Goal: Book appointment/travel/reservation

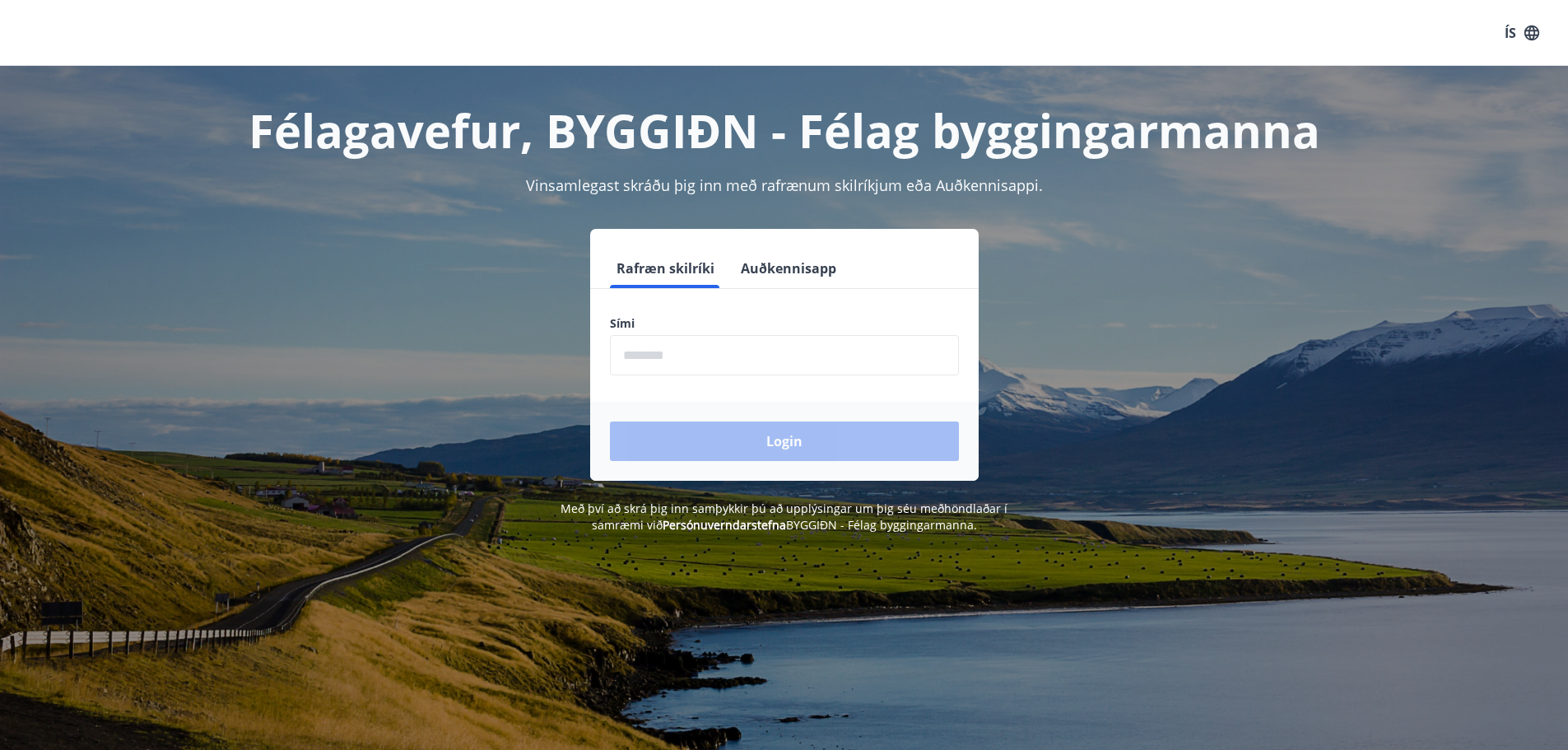
click at [731, 359] on input "phone" at bounding box center [784, 355] width 349 height 41
type input "********"
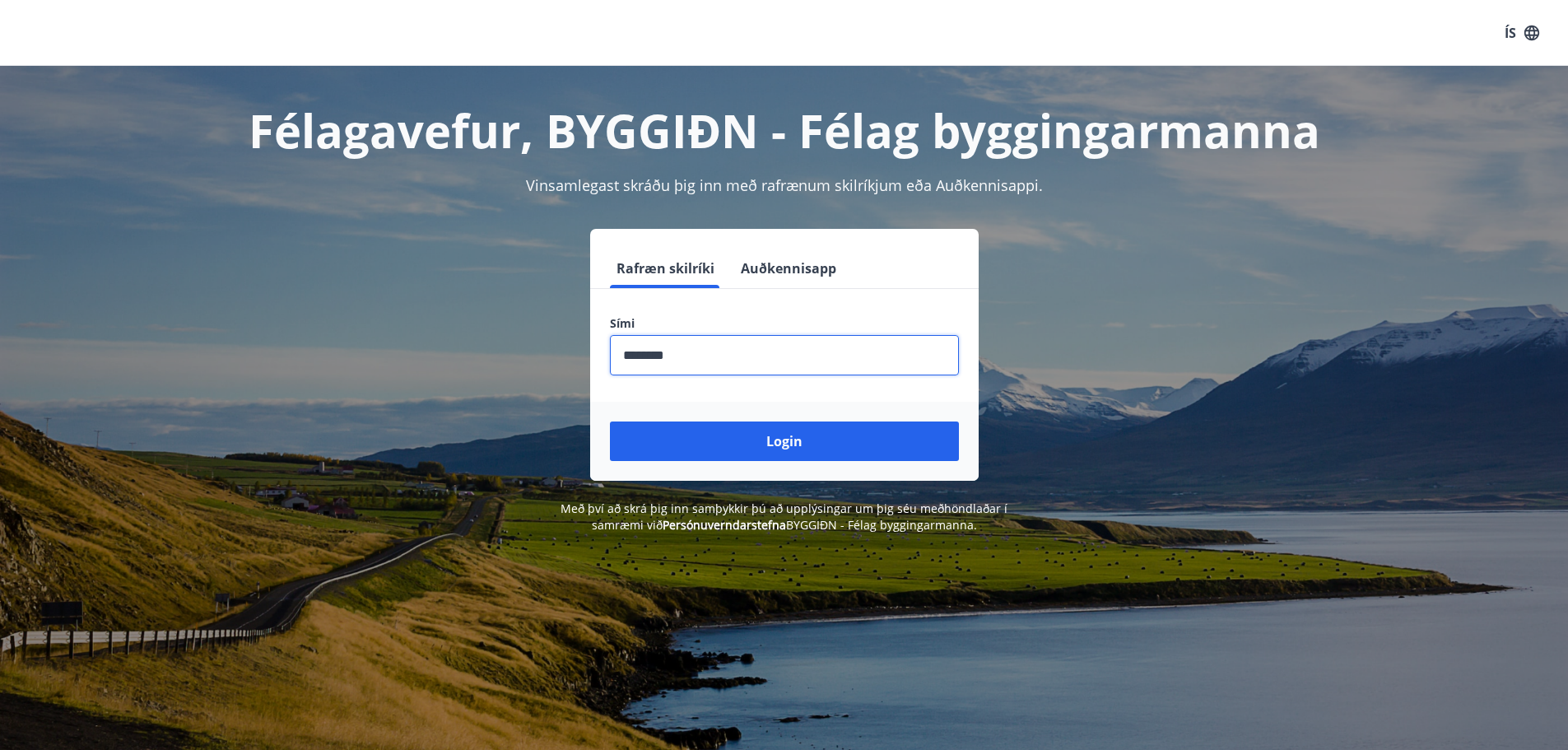
click at [782, 439] on button "Login" at bounding box center [784, 441] width 349 height 40
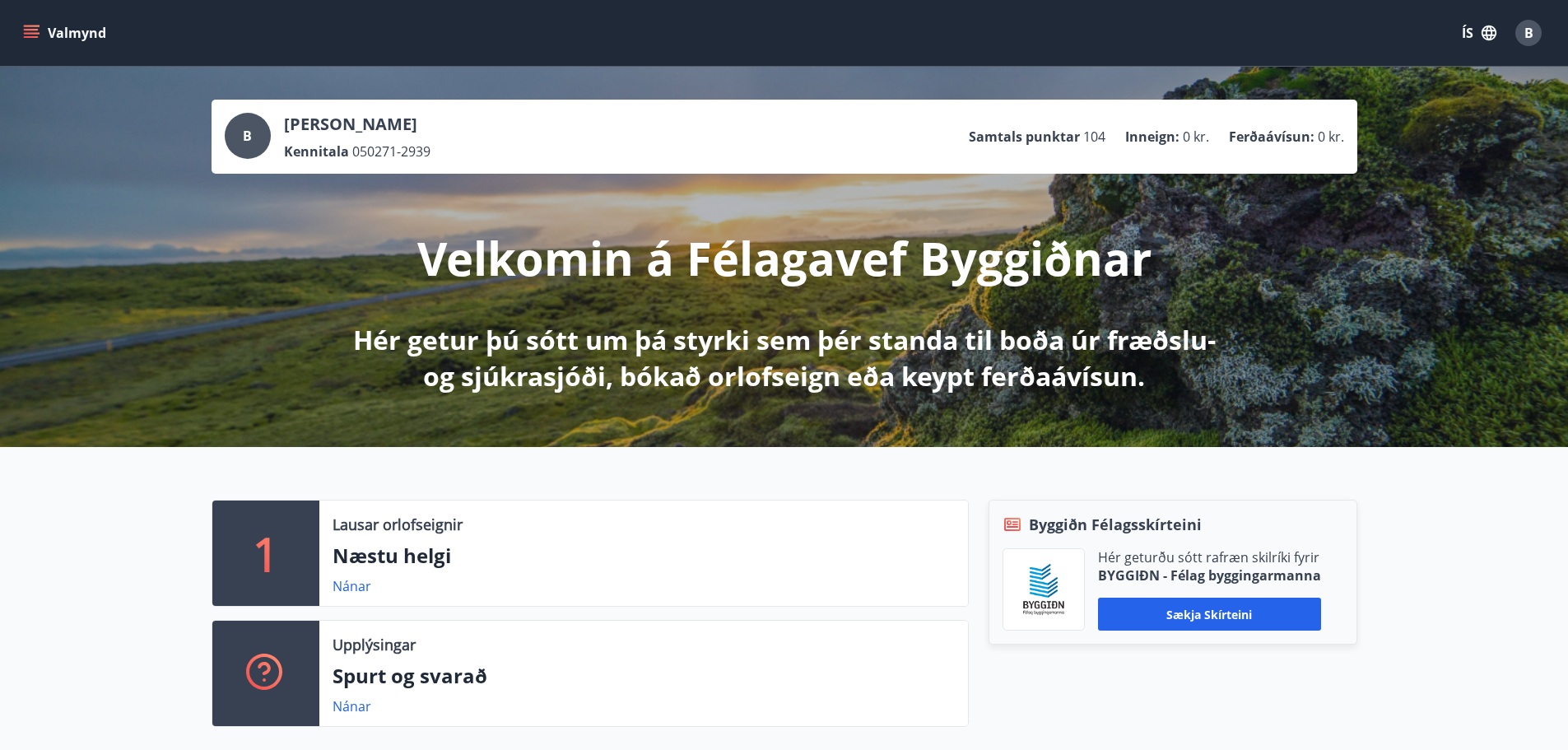
click at [429, 568] on p "Næstu helgi" at bounding box center [643, 555] width 622 height 28
click at [423, 527] on p "Lausar orlofseignir" at bounding box center [397, 524] width 130 height 21
click at [357, 584] on link "Nánar" at bounding box center [351, 586] width 39 height 18
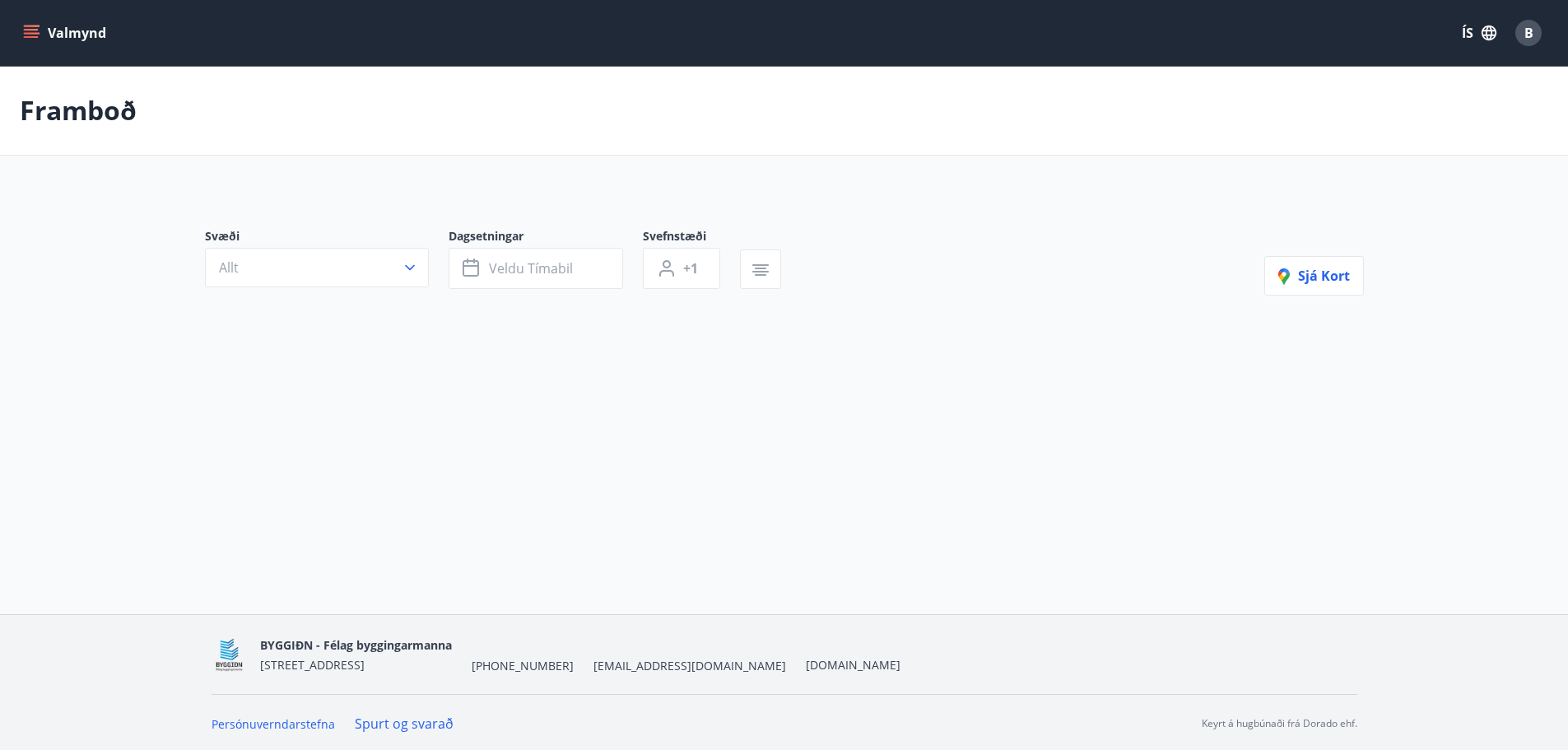
type input "*"
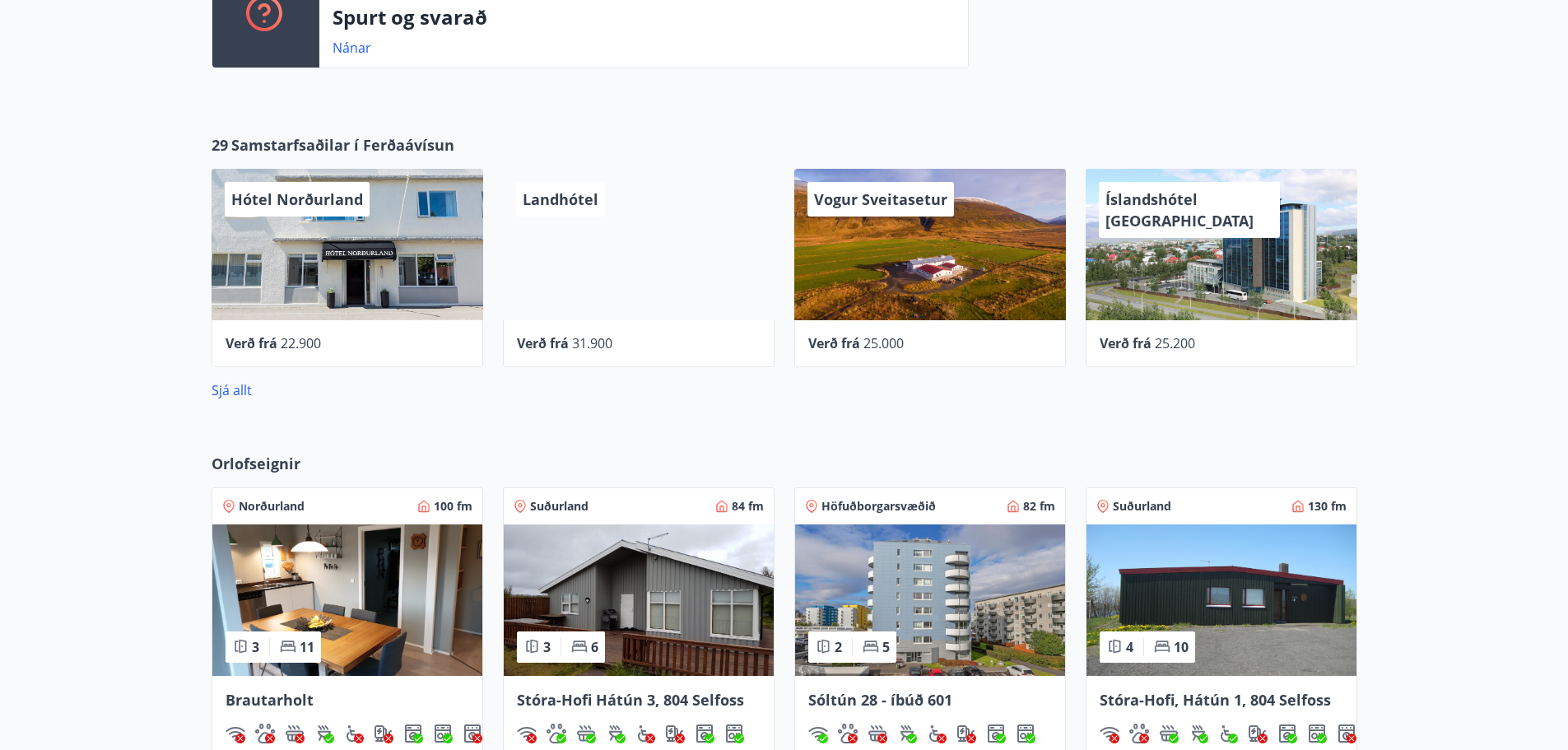
scroll to position [741, 0]
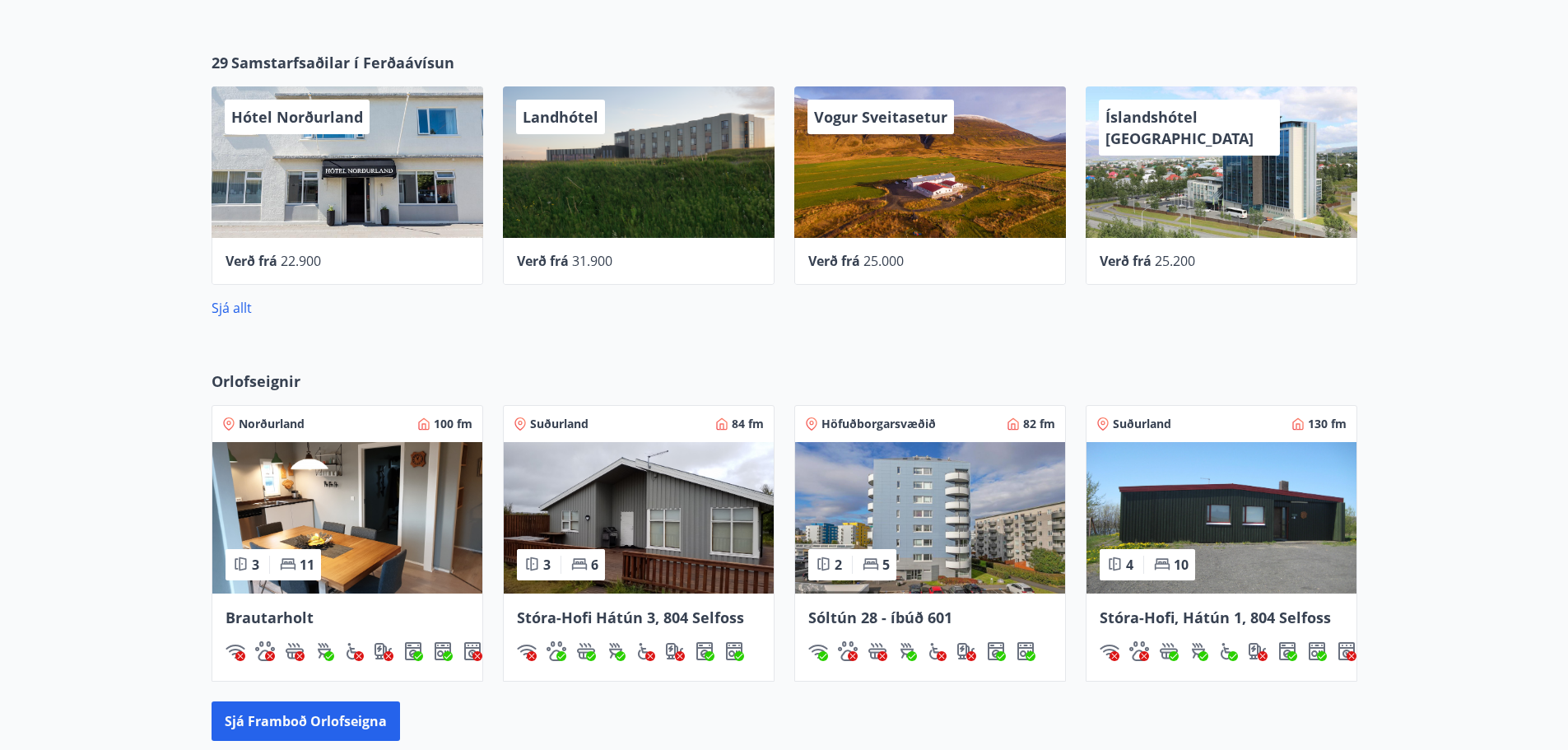
click at [968, 424] on div "Höfuðborgarsvæðið 82 fm" at bounding box center [930, 424] width 250 height 17
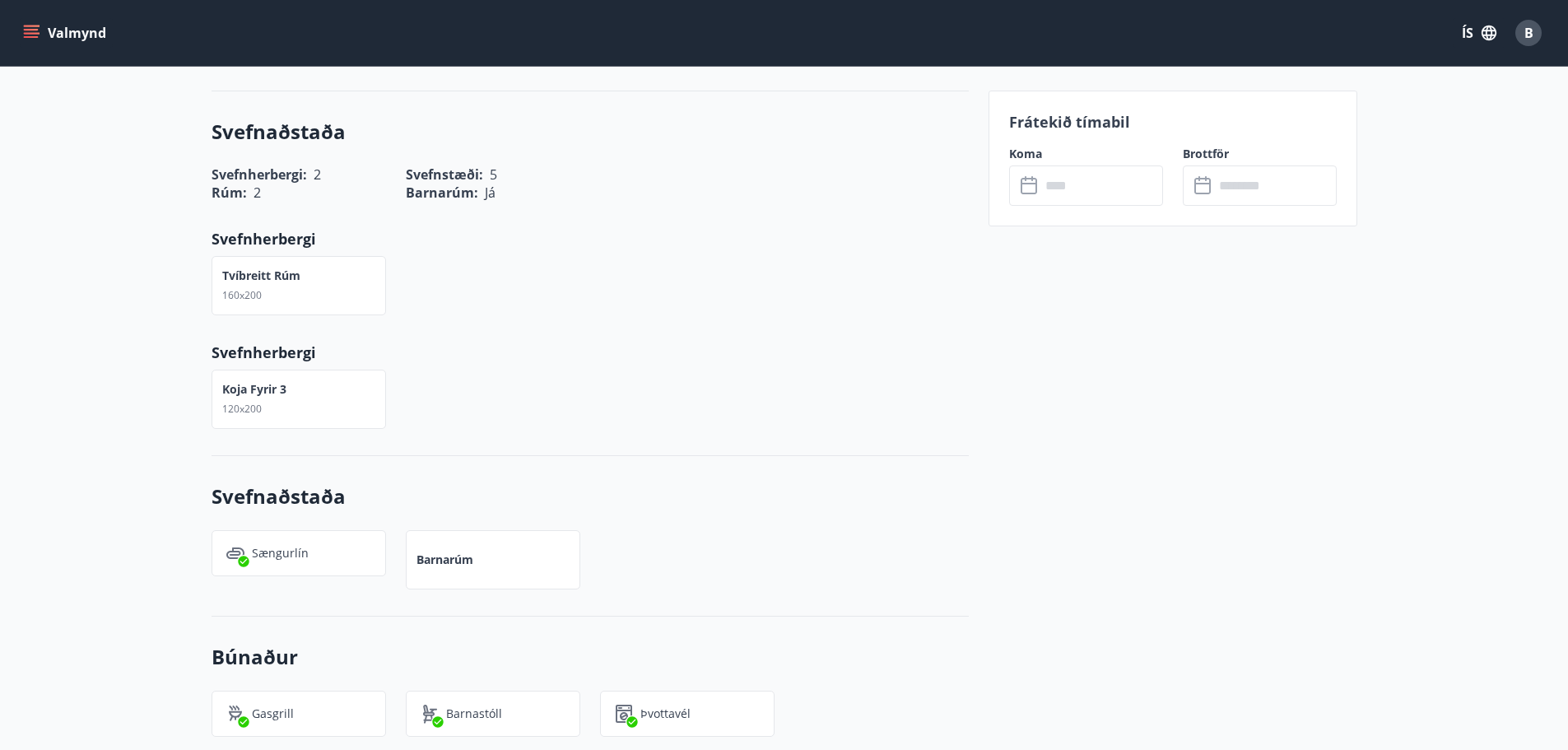
scroll to position [659, 0]
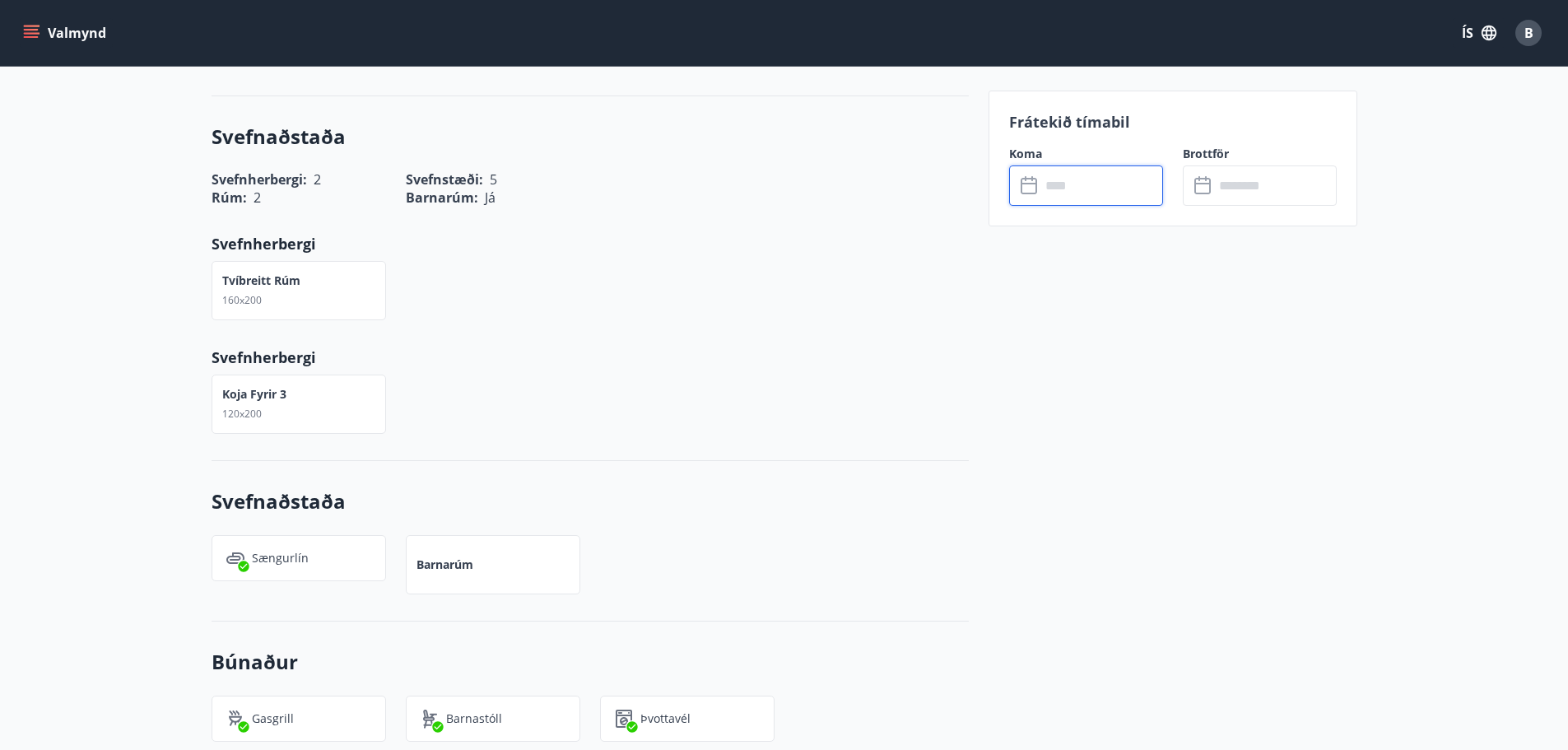
click at [1058, 187] on input "text" at bounding box center [1101, 185] width 123 height 41
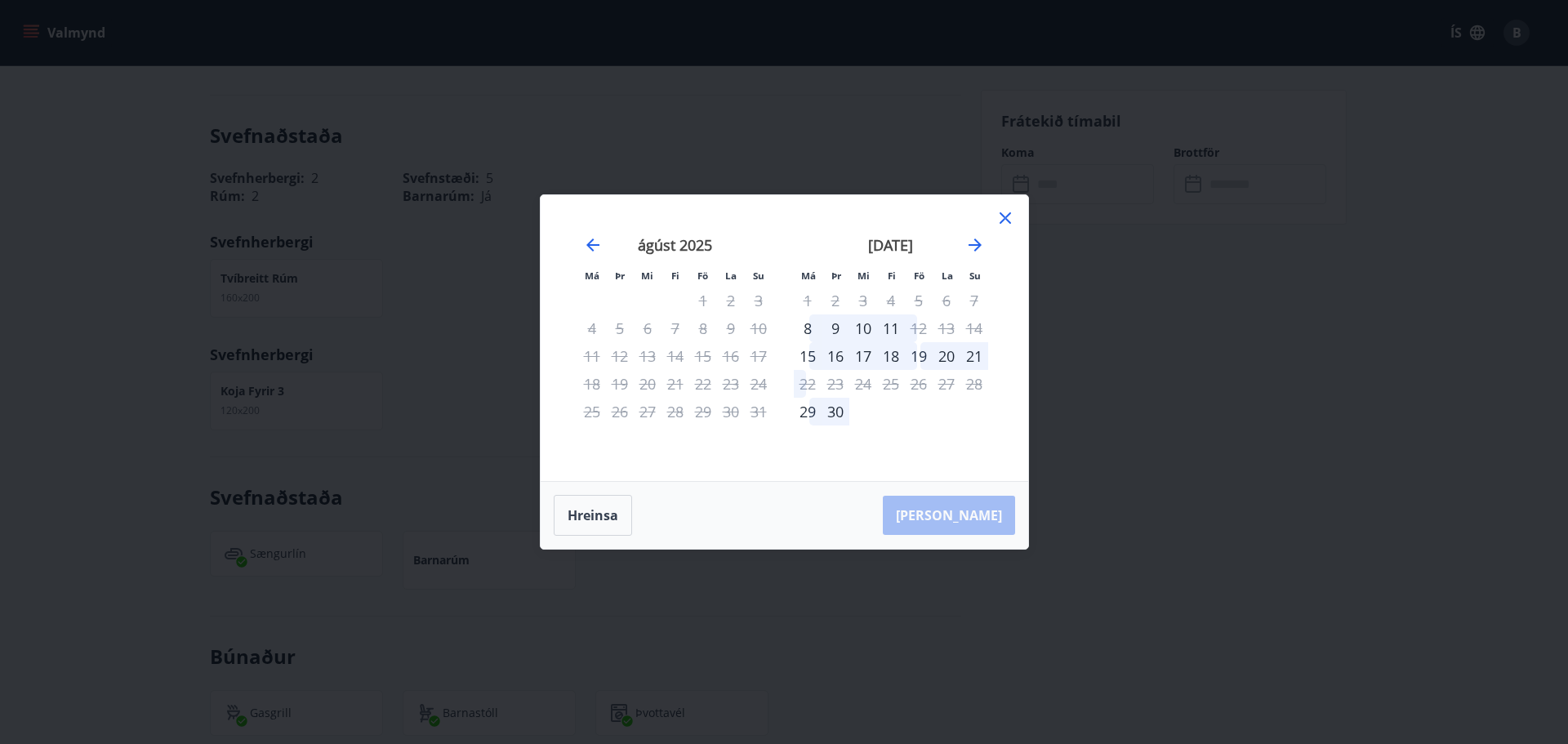
click at [915, 356] on div "19" at bounding box center [919, 356] width 27 height 27
click at [802, 385] on div "22" at bounding box center [807, 383] width 27 height 27
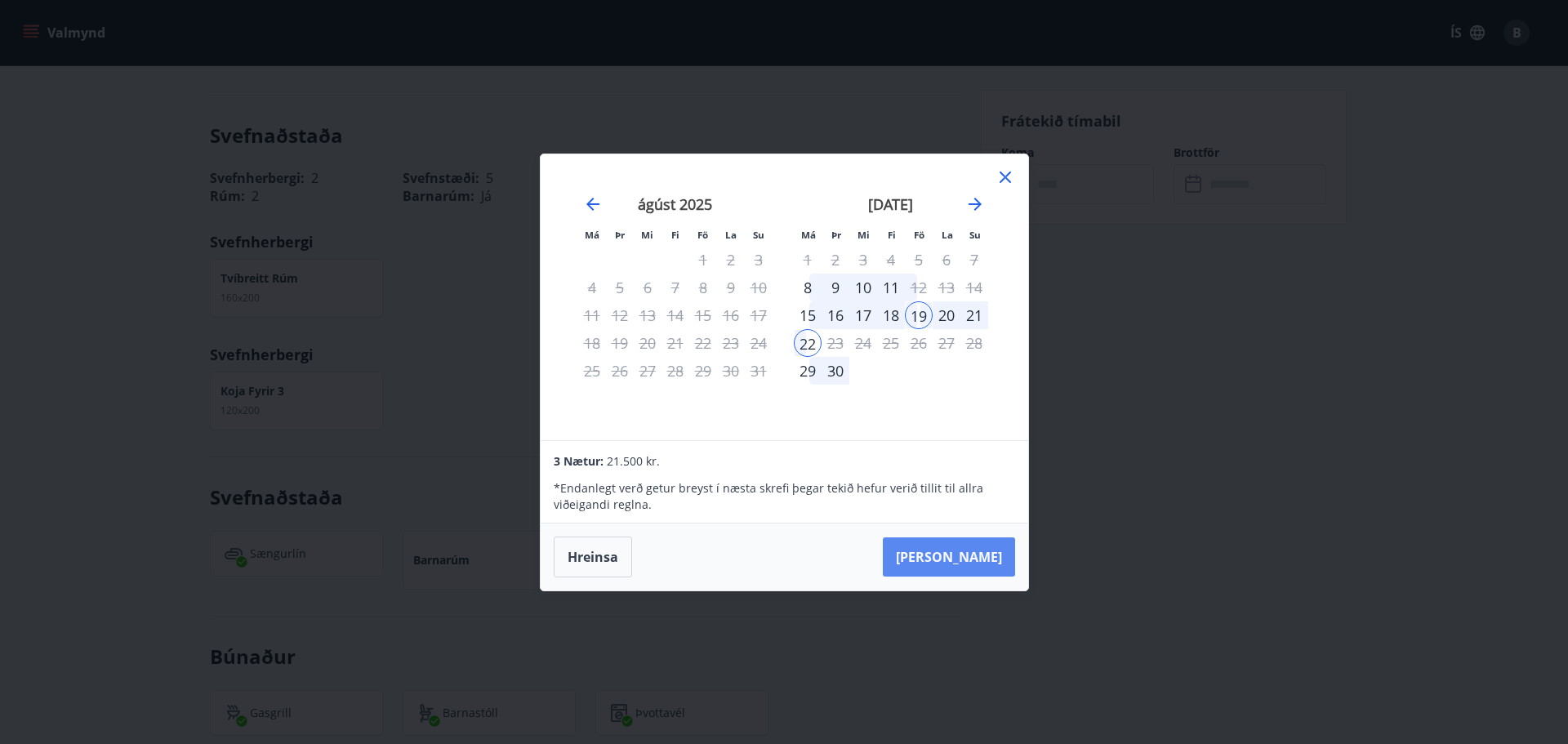
click at [980, 560] on button "[PERSON_NAME]" at bounding box center [948, 556] width 133 height 39
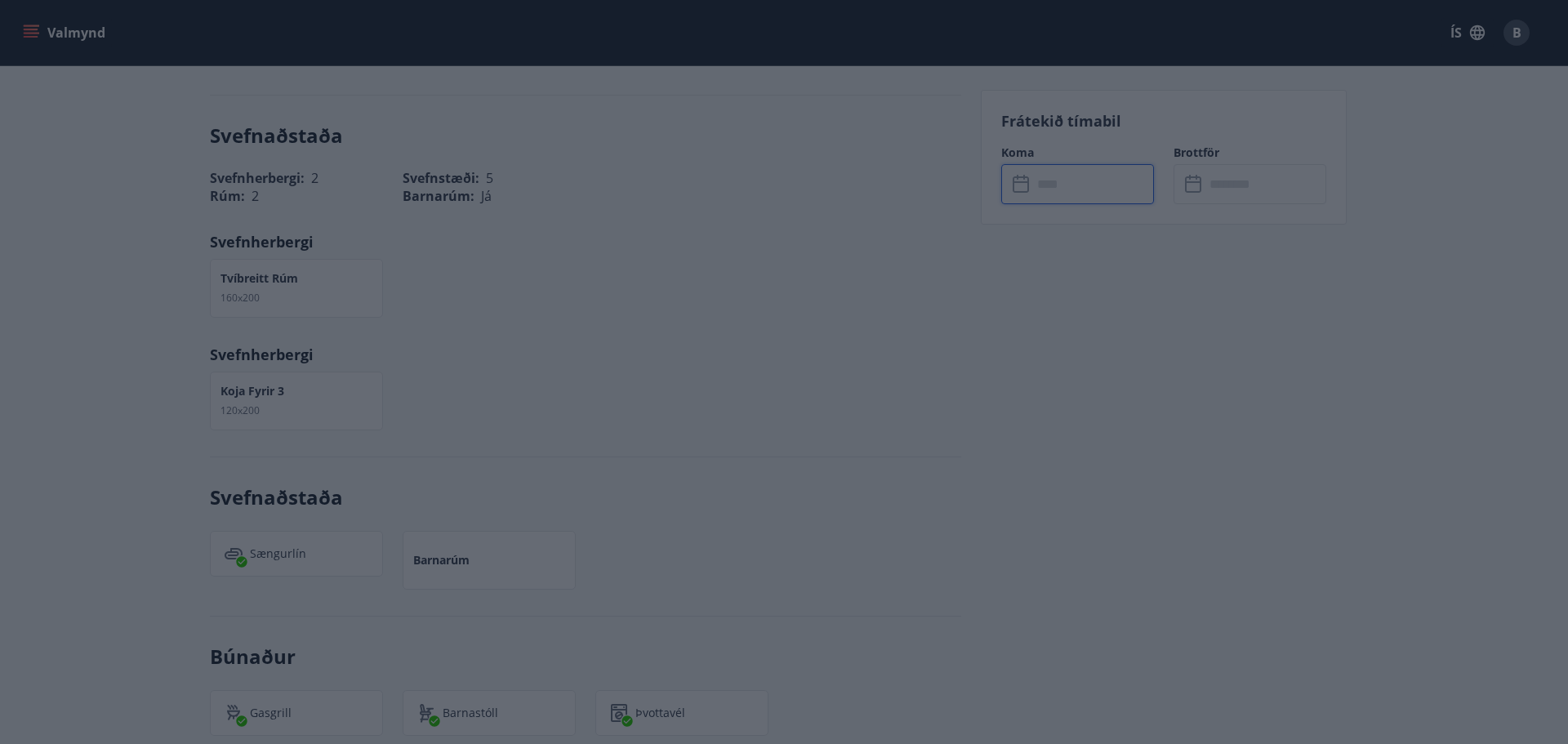
type input "******"
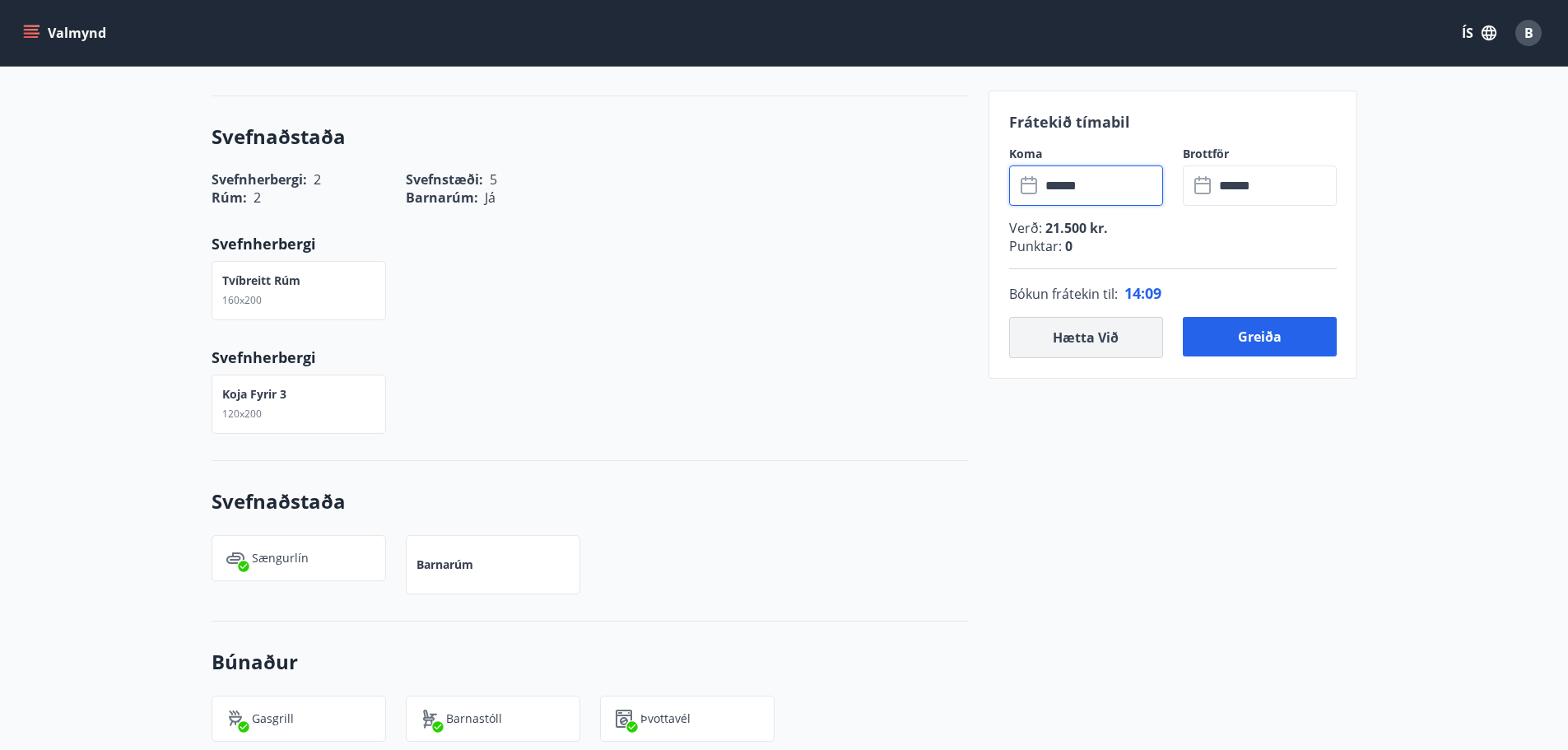
click at [1086, 340] on button "Hætta við" at bounding box center [1086, 337] width 154 height 42
